Goal: Information Seeking & Learning: Learn about a topic

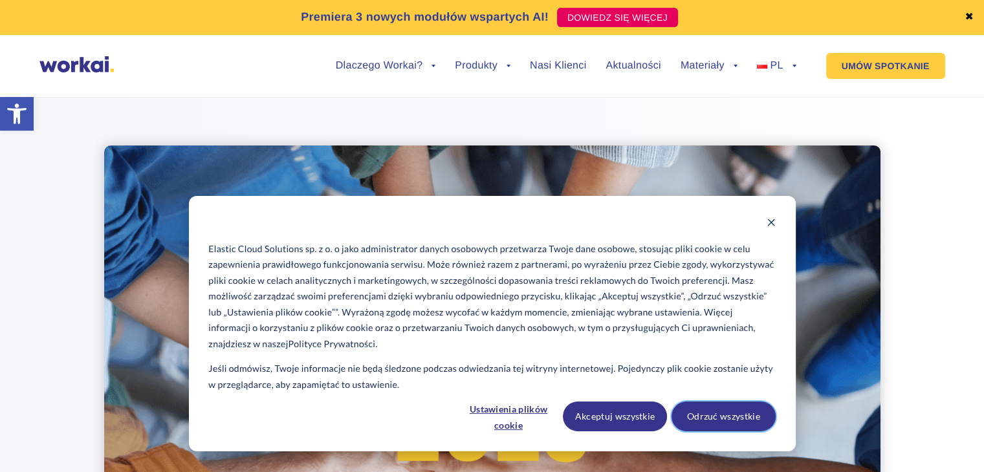
click at [739, 419] on button "Odrzuć wszystkie" at bounding box center [724, 417] width 104 height 30
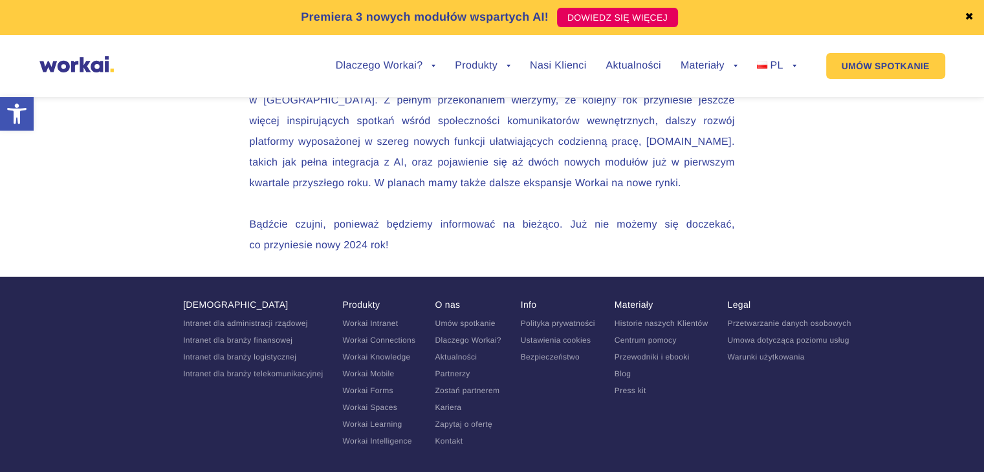
scroll to position [4453, 0]
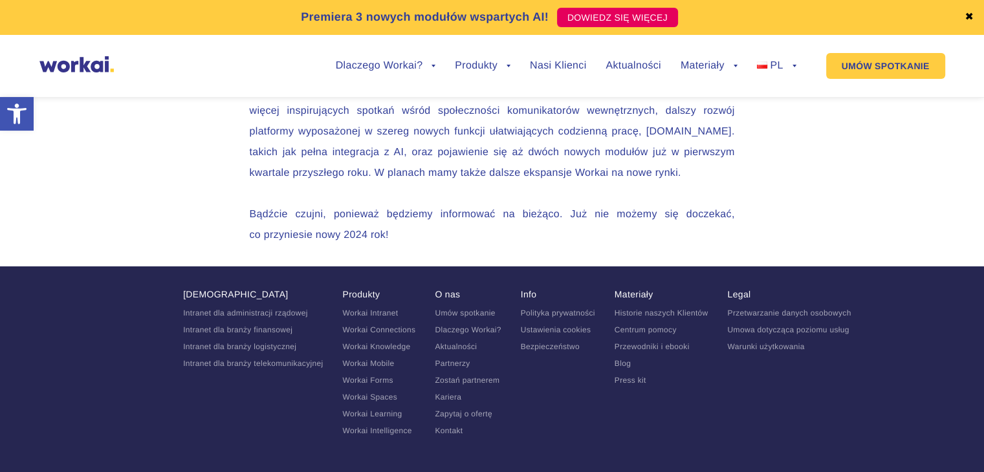
click at [445, 393] on link "Kariera" at bounding box center [448, 397] width 27 height 9
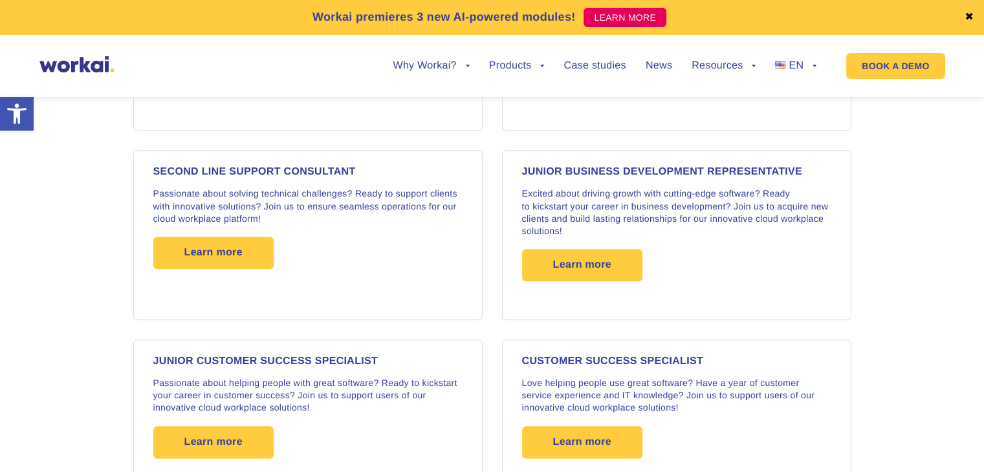
scroll to position [1359, 0]
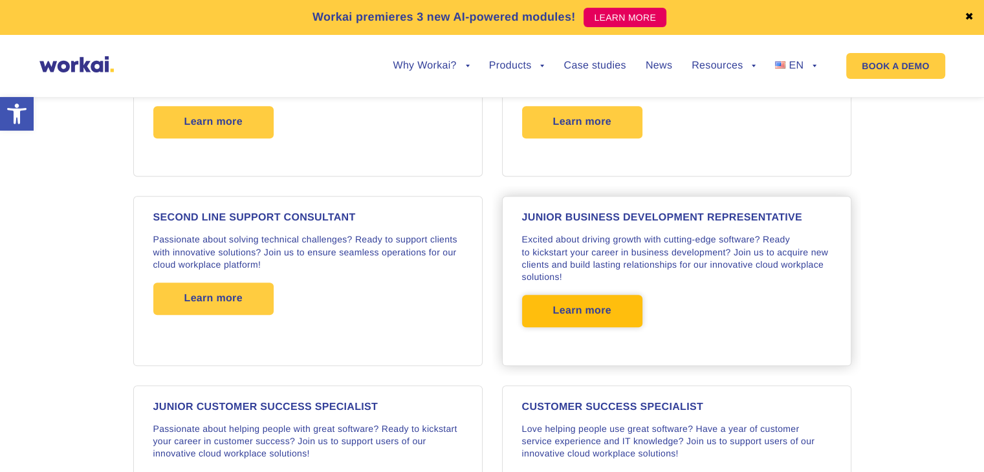
click at [600, 309] on span "Learn more" at bounding box center [582, 311] width 58 height 32
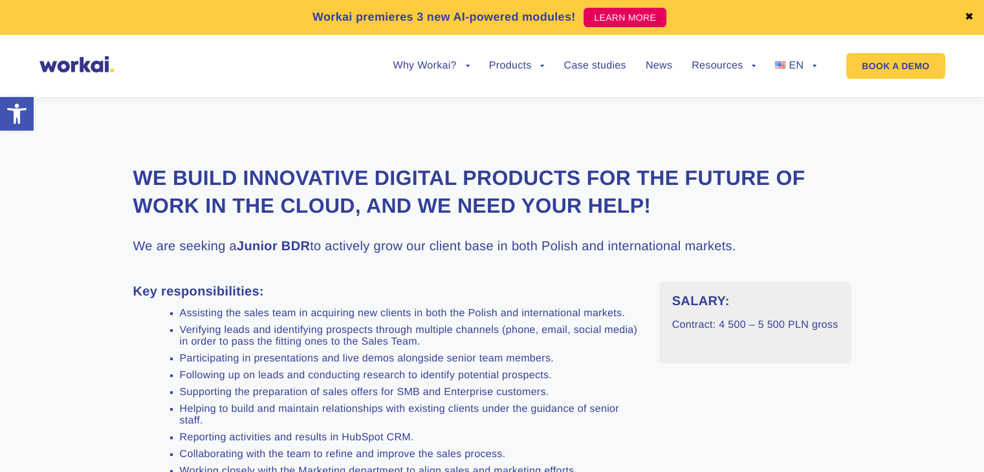
scroll to position [388, 0]
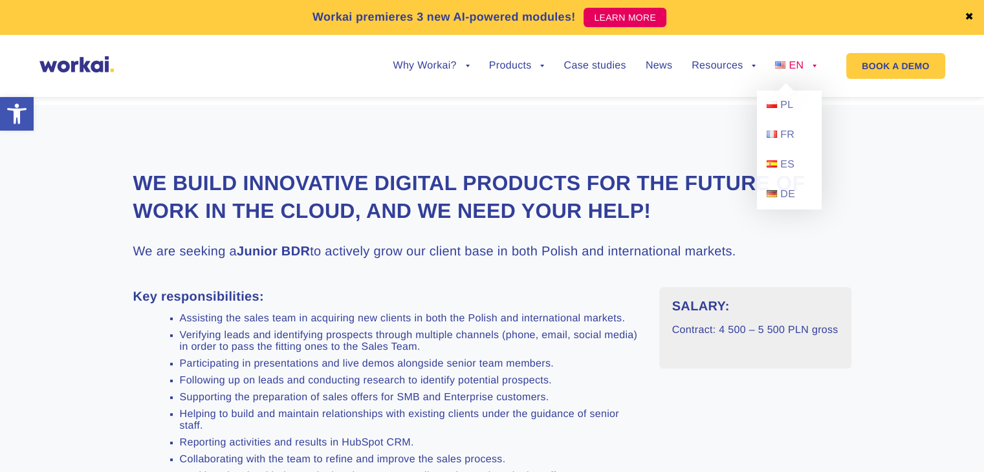
click at [813, 62] on link "EN" at bounding box center [795, 66] width 41 height 10
click at [786, 100] on span "PL" at bounding box center [786, 105] width 13 height 11
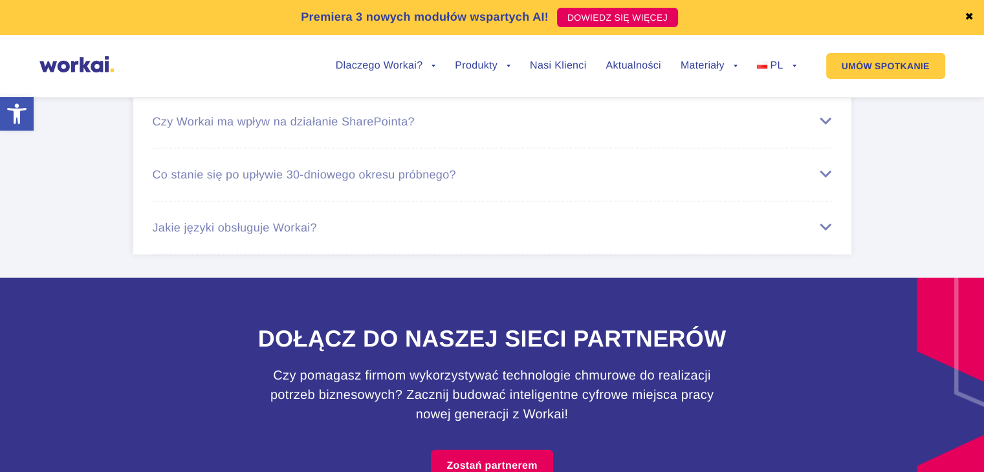
scroll to position [8176, 0]
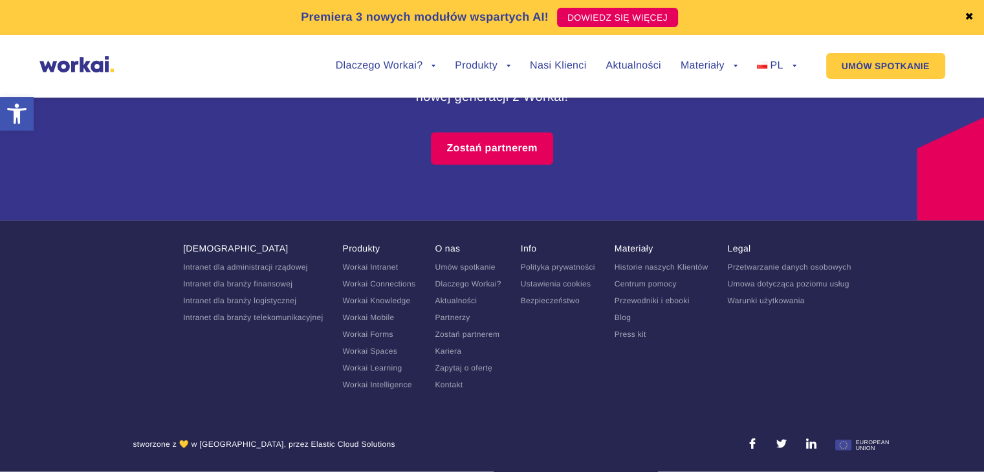
click at [455, 353] on link "Kariera" at bounding box center [448, 351] width 27 height 9
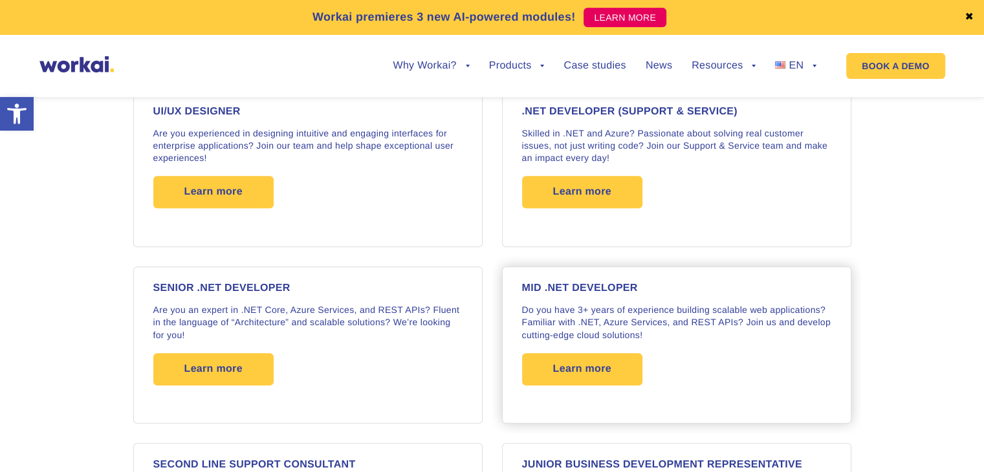
scroll to position [1035, 0]
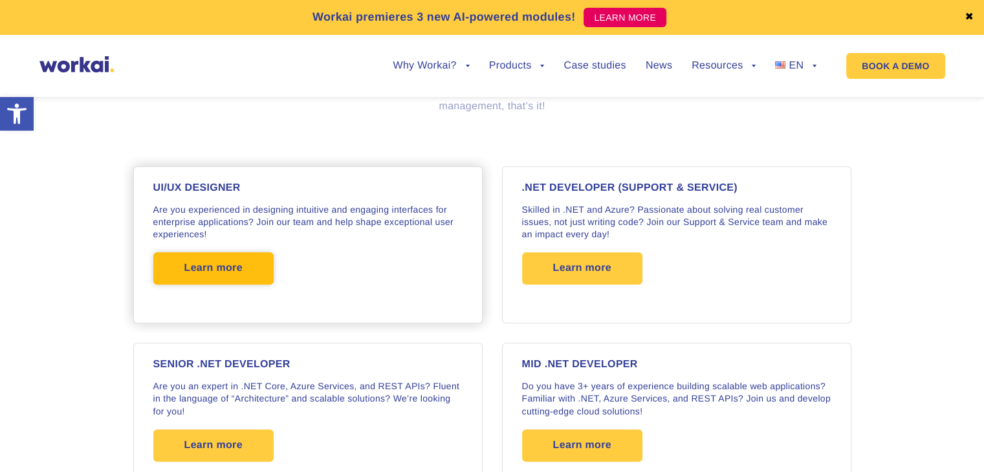
click at [236, 269] on span "Learn more" at bounding box center [213, 268] width 58 height 32
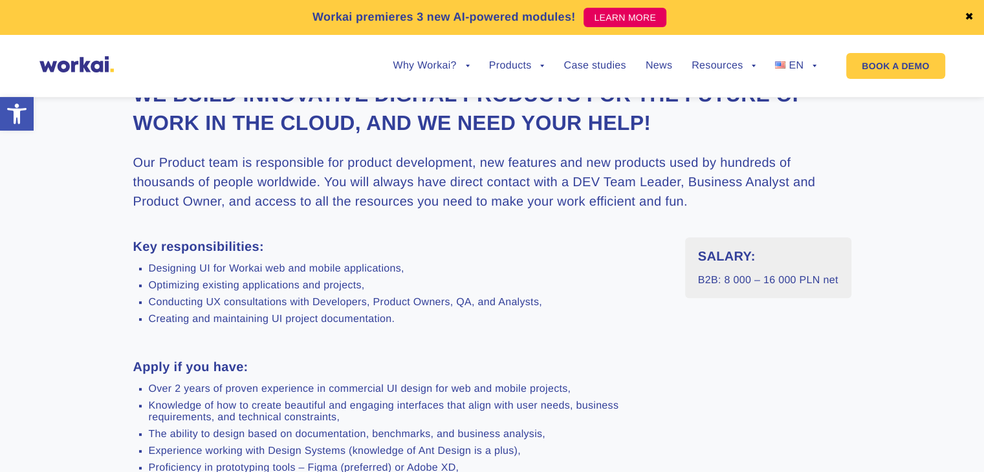
scroll to position [259, 0]
